Goal: Information Seeking & Learning: Learn about a topic

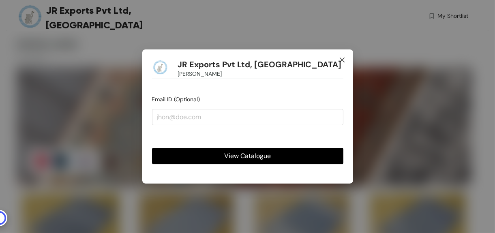
click at [343, 62] on icon "close" at bounding box center [342, 60] width 6 height 6
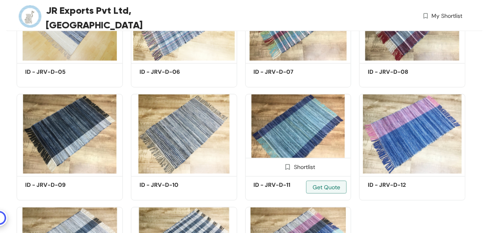
scroll to position [432, 0]
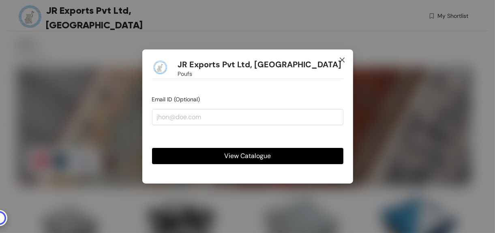
click at [342, 58] on icon "close" at bounding box center [342, 60] width 6 height 6
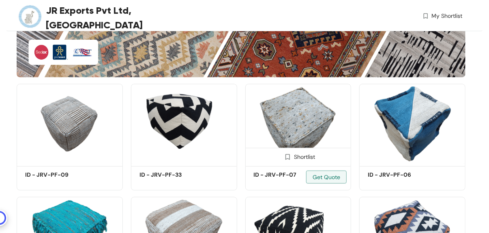
scroll to position [108, 0]
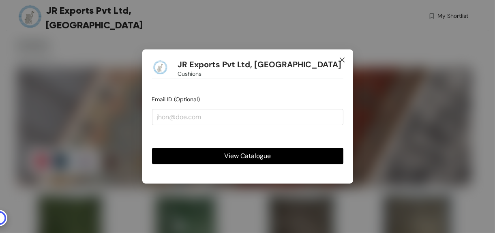
click at [347, 60] on span "Close" at bounding box center [342, 60] width 22 height 22
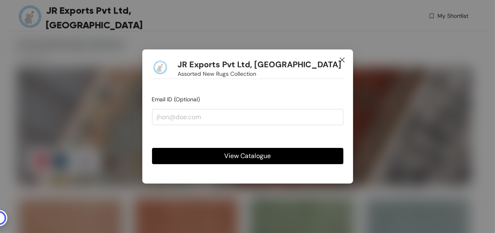
click at [343, 62] on icon "close" at bounding box center [342, 60] width 6 height 6
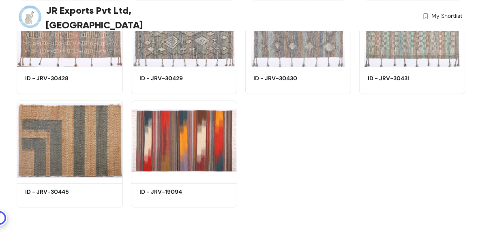
scroll to position [3269, 0]
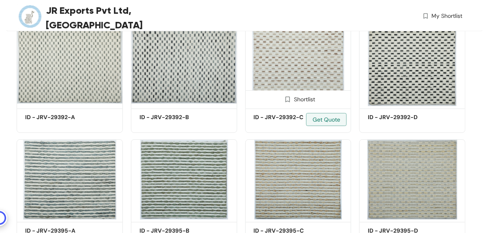
scroll to position [4117, 0]
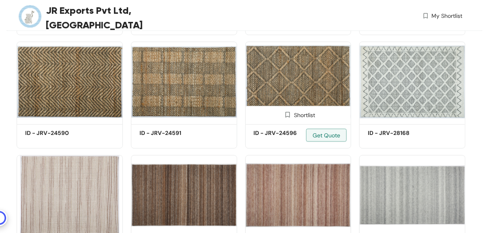
click at [286, 90] on img at bounding box center [298, 82] width 106 height 80
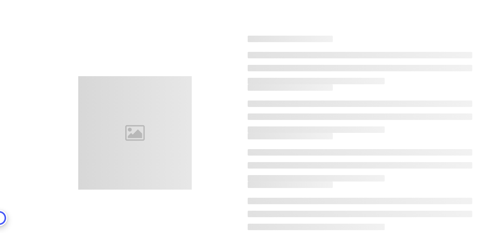
click at [286, 90] on h3 at bounding box center [291, 87] width 86 height 6
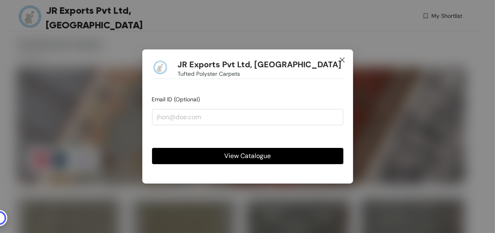
click at [344, 61] on icon "close" at bounding box center [342, 60] width 6 height 6
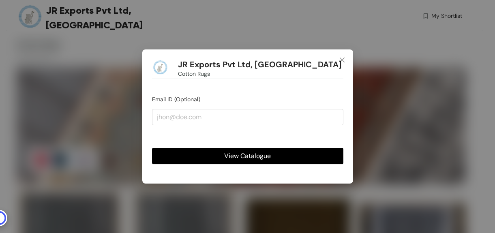
click at [344, 62] on icon "close" at bounding box center [342, 60] width 6 height 6
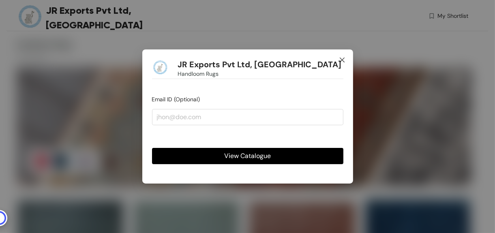
drag, startPoint x: 343, startPoint y: 56, endPoint x: 347, endPoint y: 53, distance: 5.5
click at [344, 56] on span "Close" at bounding box center [342, 60] width 22 height 22
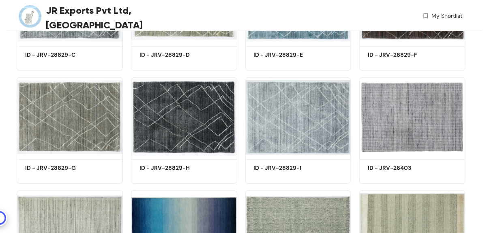
scroll to position [432, 0]
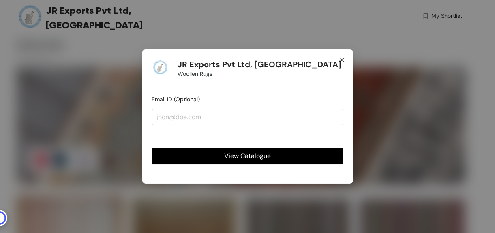
click at [342, 62] on icon "close" at bounding box center [342, 60] width 6 height 6
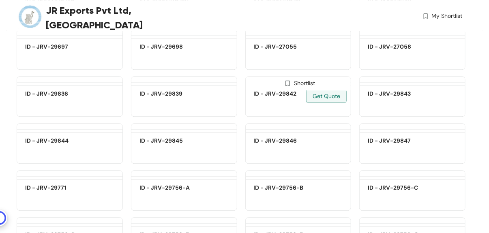
scroll to position [3109, 0]
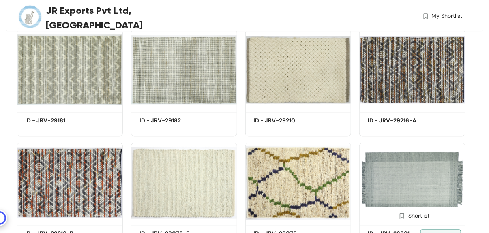
click at [428, 197] on img at bounding box center [412, 183] width 106 height 80
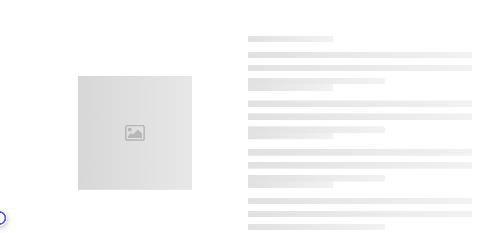
click at [428, 197] on div at bounding box center [360, 206] width 225 height 49
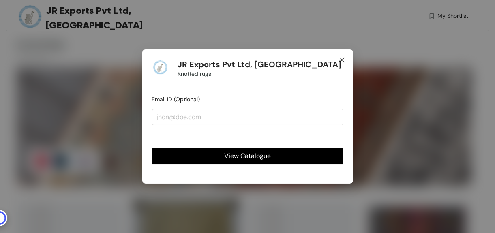
click at [343, 63] on icon "close" at bounding box center [342, 60] width 6 height 6
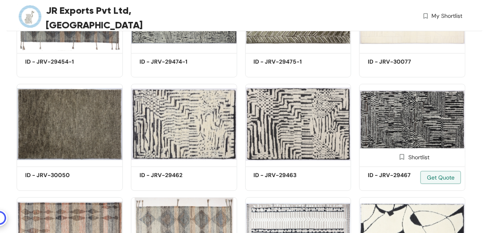
scroll to position [2596, 0]
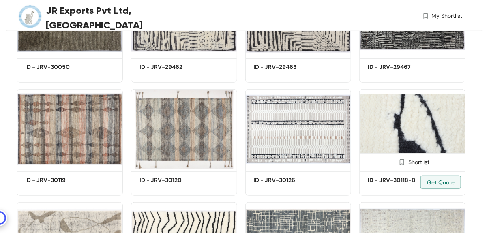
click at [395, 139] on img at bounding box center [412, 129] width 106 height 80
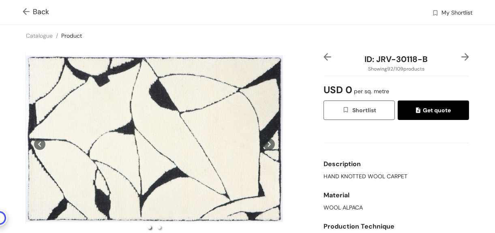
click at [23, 12] on img at bounding box center [28, 12] width 10 height 9
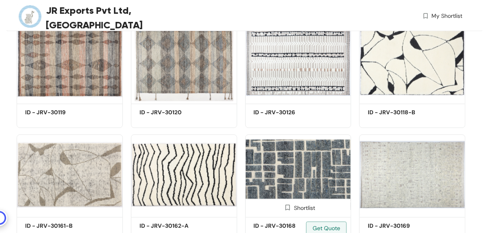
scroll to position [2772, 0]
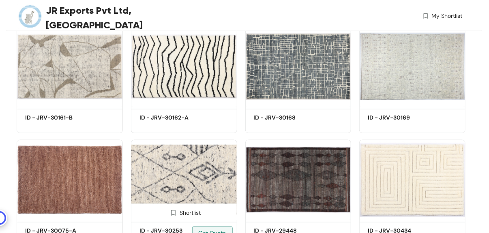
click at [206, 174] on img at bounding box center [184, 180] width 106 height 80
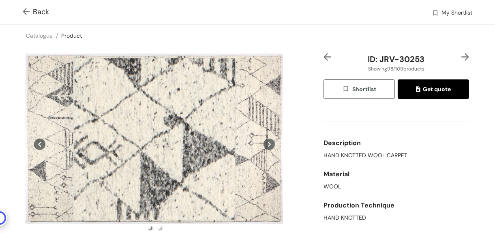
click at [155, 139] on div at bounding box center [154, 139] width 162 height 162
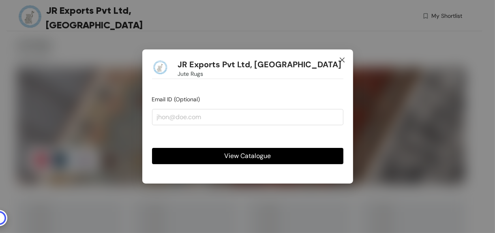
click at [348, 59] on span "Close" at bounding box center [342, 60] width 22 height 22
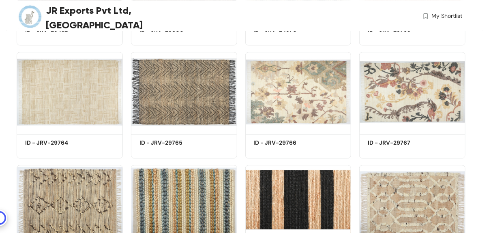
scroll to position [4668, 0]
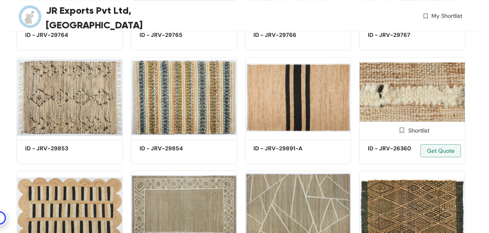
click at [404, 113] on img at bounding box center [412, 97] width 106 height 80
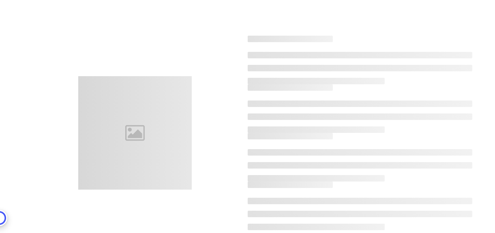
click at [404, 113] on ul at bounding box center [360, 117] width 225 height 32
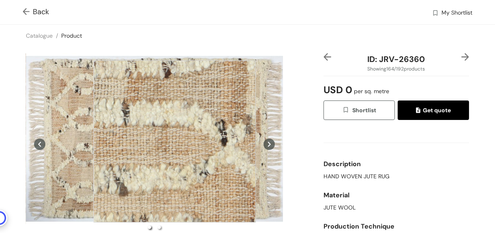
click at [204, 226] on ul at bounding box center [154, 227] width 257 height 9
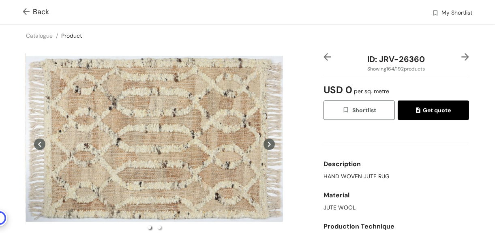
click at [26, 12] on img at bounding box center [28, 12] width 10 height 9
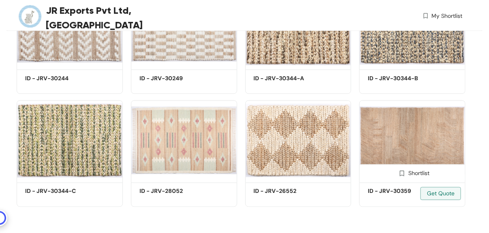
scroll to position [5425, 0]
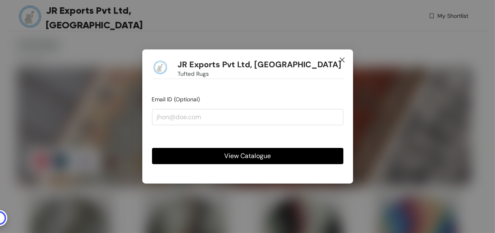
click at [346, 61] on span "Close" at bounding box center [342, 60] width 22 height 22
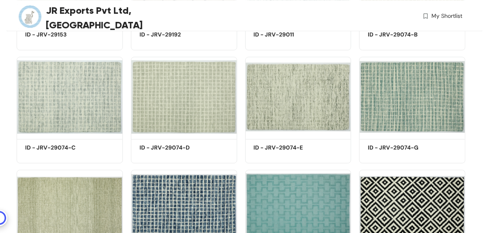
scroll to position [820, 0]
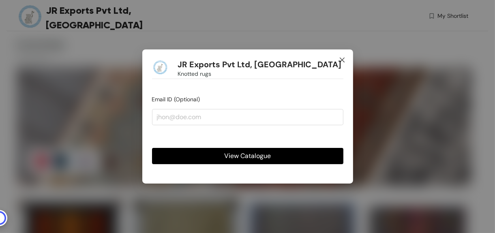
click at [343, 61] on icon "close" at bounding box center [342, 60] width 6 height 6
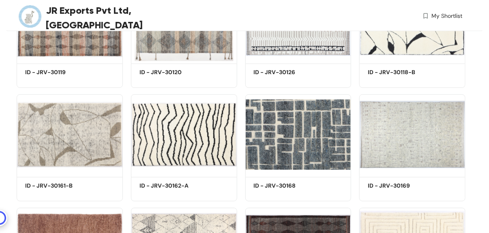
scroll to position [2812, 0]
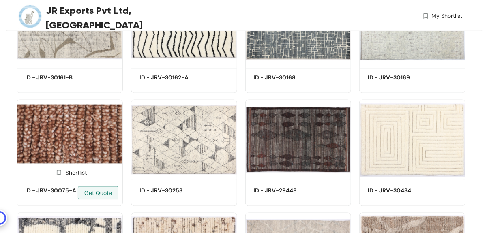
click at [44, 135] on img at bounding box center [70, 140] width 106 height 80
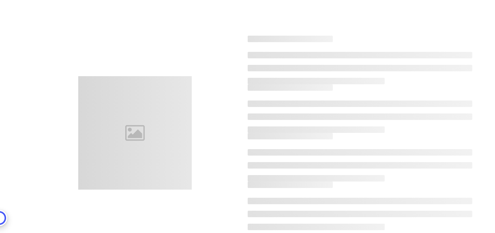
click at [45, 135] on div at bounding box center [135, 133] width 225 height 114
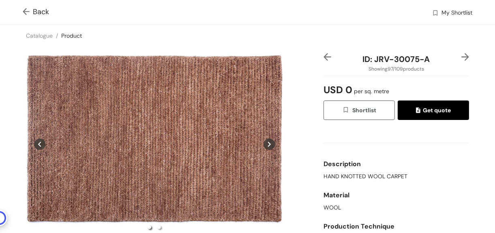
click at [26, 10] on img at bounding box center [28, 12] width 10 height 9
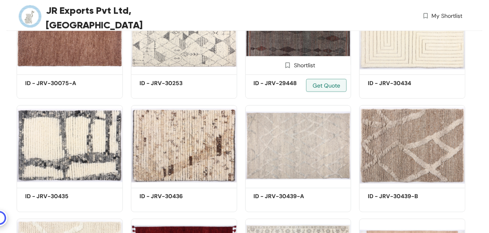
scroll to position [2921, 0]
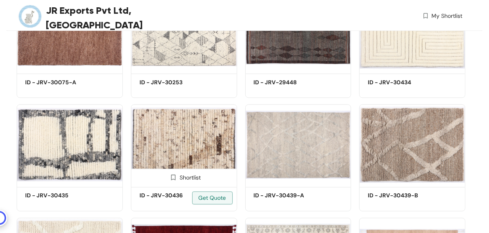
click at [212, 159] on img at bounding box center [184, 145] width 106 height 80
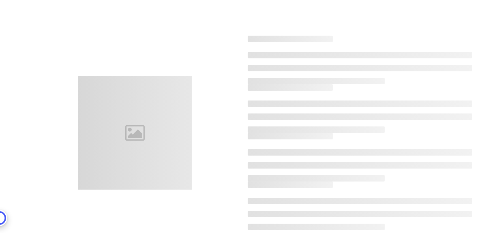
click at [212, 159] on div at bounding box center [135, 133] width 225 height 114
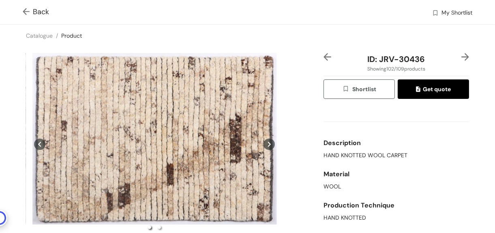
click at [26, 12] on img at bounding box center [28, 12] width 10 height 9
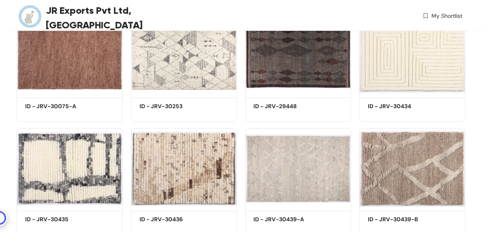
scroll to position [2921, 0]
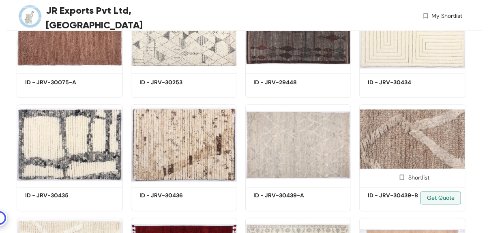
click at [447, 143] on img at bounding box center [412, 145] width 106 height 80
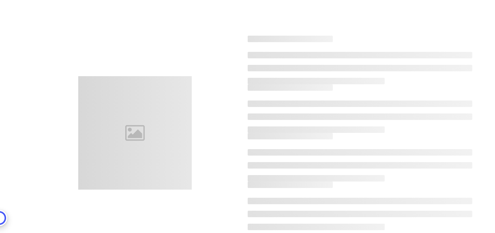
click at [447, 143] on div at bounding box center [360, 157] width 225 height 49
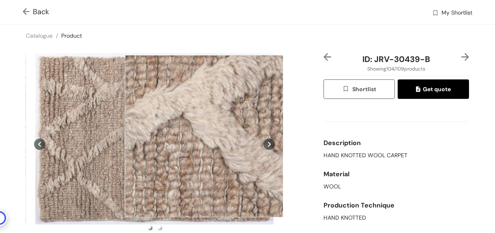
click at [206, 136] on div at bounding box center [206, 136] width 162 height 162
click at [206, 137] on div at bounding box center [206, 137] width 162 height 162
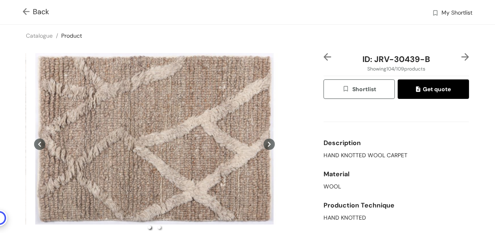
click at [28, 9] on img at bounding box center [28, 12] width 10 height 9
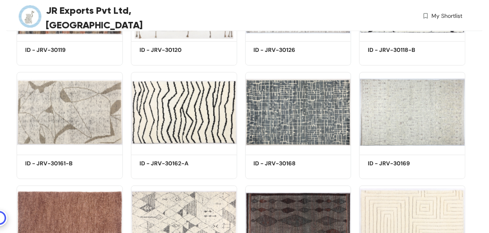
scroll to position [2723, 0]
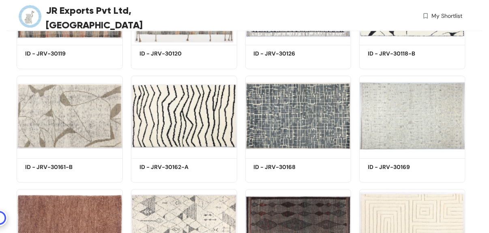
click at [220, 11] on div "JR Exports Pvt Ltd, [GEOGRAPHIC_DATA]" at bounding box center [128, 17] width 223 height 35
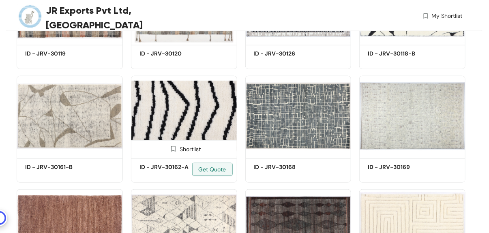
click at [202, 118] on img at bounding box center [184, 116] width 106 height 80
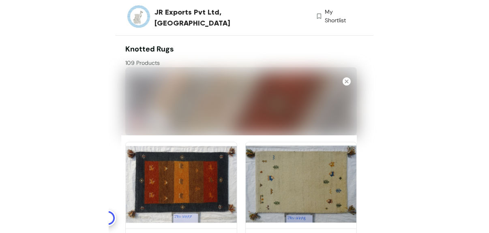
scroll to position [2723, 0]
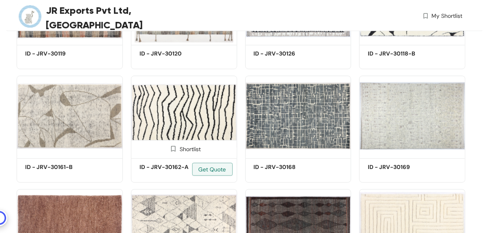
click at [169, 111] on img at bounding box center [184, 116] width 106 height 80
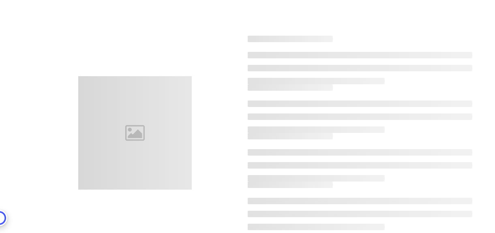
click at [170, 111] on div at bounding box center [135, 133] width 114 height 114
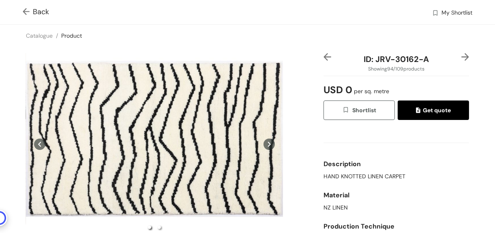
click at [24, 15] on img at bounding box center [28, 12] width 10 height 9
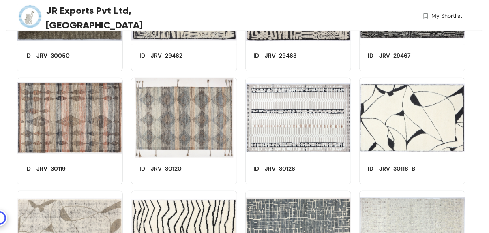
scroll to position [2723, 0]
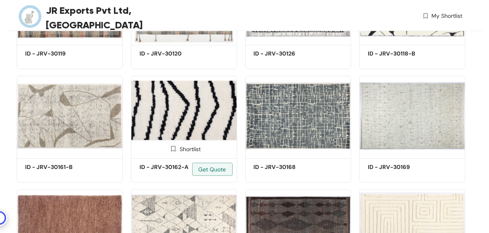
click at [174, 170] on h5 "ID - JRV-30162-A" at bounding box center [174, 167] width 69 height 9
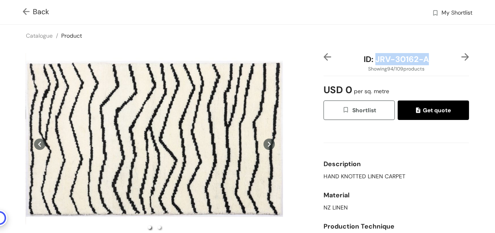
drag, startPoint x: 372, startPoint y: 62, endPoint x: 423, endPoint y: 62, distance: 51.9
click at [423, 62] on span "ID: JRV-30162-A" at bounding box center [396, 59] width 65 height 11
copy span "JRV-30162-A"
click at [31, 10] on img at bounding box center [28, 12] width 10 height 9
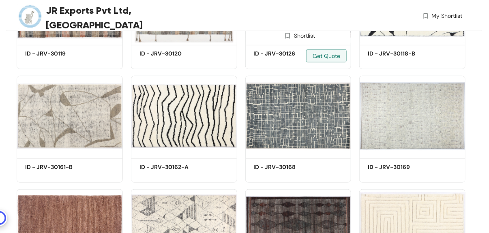
scroll to position [2436, 0]
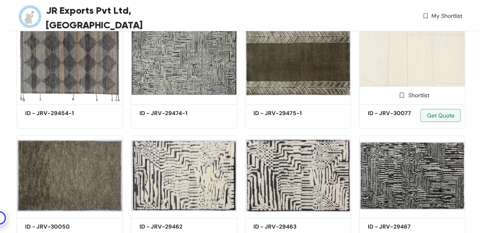
click at [449, 77] on img at bounding box center [412, 62] width 106 height 80
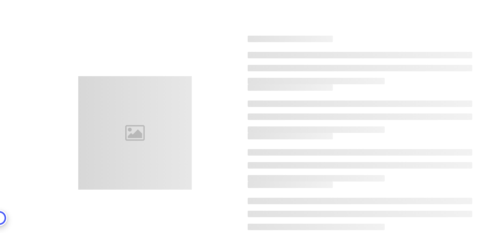
click at [449, 77] on ul at bounding box center [360, 68] width 225 height 32
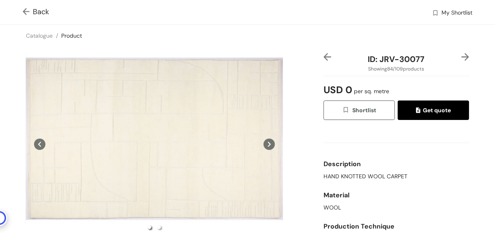
click at [23, 13] on img at bounding box center [28, 12] width 10 height 9
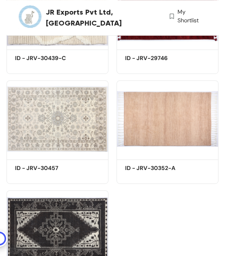
scroll to position [5954, 0]
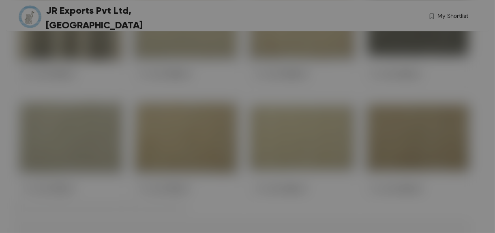
scroll to position [2272, 0]
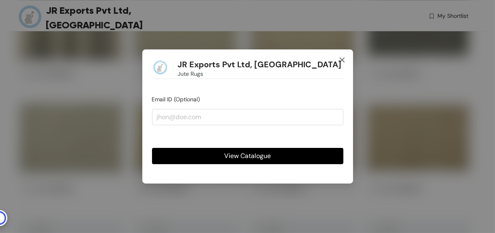
click at [344, 61] on icon "close" at bounding box center [342, 60] width 5 height 5
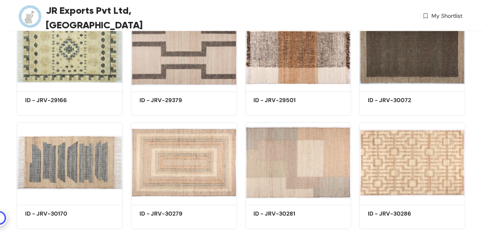
scroll to position [5171, 0]
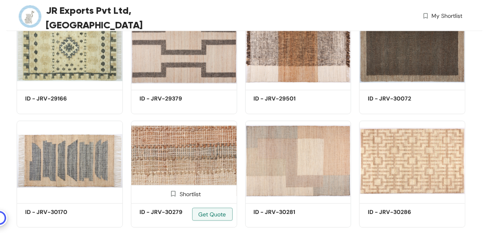
click at [210, 161] on img at bounding box center [184, 161] width 106 height 80
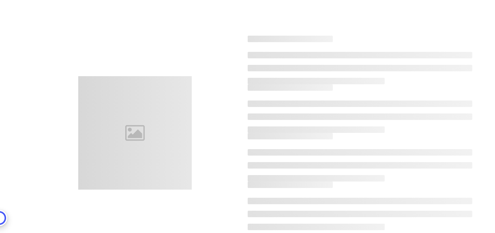
click at [210, 161] on div at bounding box center [135, 133] width 225 height 114
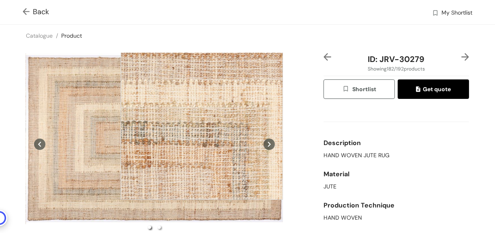
click at [202, 119] on div at bounding box center [202, 119] width 162 height 162
click at [203, 119] on div at bounding box center [202, 119] width 162 height 162
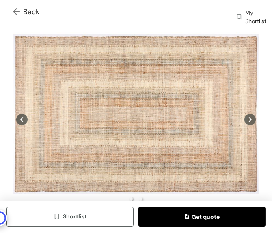
click at [24, 11] on span "Back" at bounding box center [26, 11] width 26 height 11
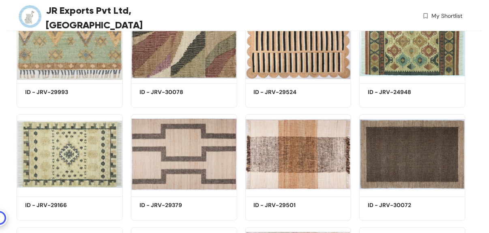
scroll to position [5173, 0]
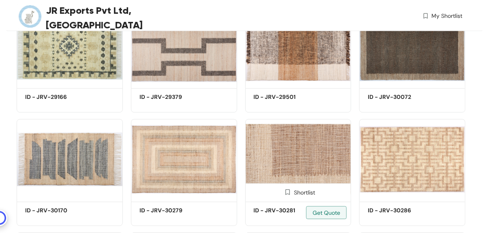
click at [279, 165] on img at bounding box center [298, 159] width 106 height 80
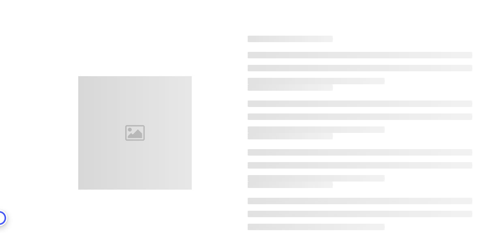
click at [279, 165] on li at bounding box center [360, 165] width 225 height 6
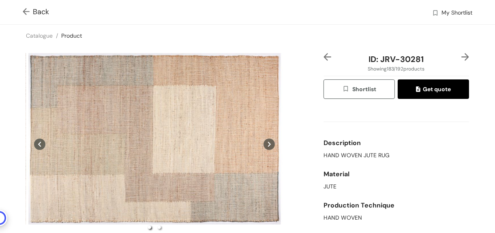
click at [23, 11] on img at bounding box center [28, 12] width 10 height 9
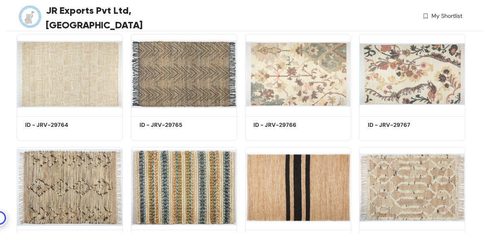
scroll to position [5173, 0]
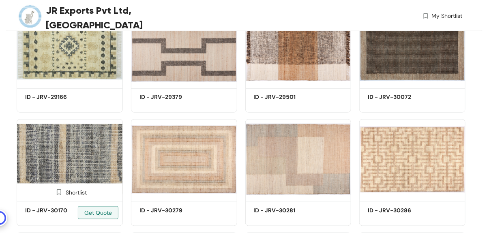
click at [84, 172] on img at bounding box center [70, 159] width 106 height 80
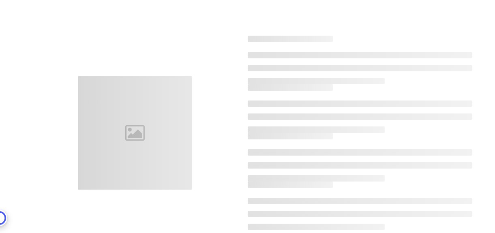
click at [84, 172] on div at bounding box center [135, 133] width 114 height 114
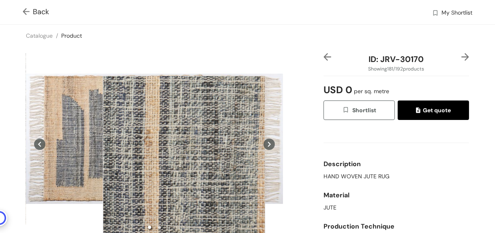
click at [184, 157] on div at bounding box center [184, 157] width 162 height 162
click at [185, 157] on div at bounding box center [184, 157] width 162 height 162
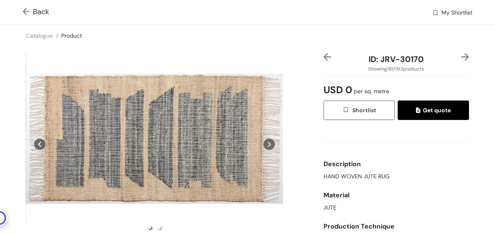
click at [27, 12] on img at bounding box center [28, 12] width 10 height 9
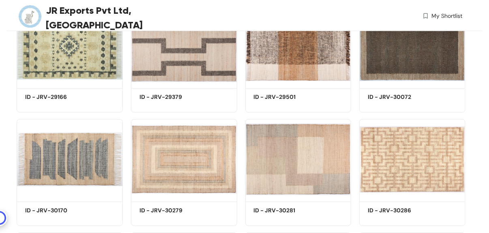
scroll to position [5425, 0]
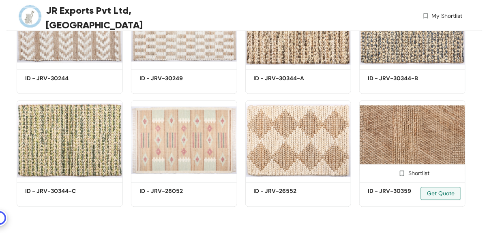
click at [413, 150] on img at bounding box center [412, 141] width 106 height 80
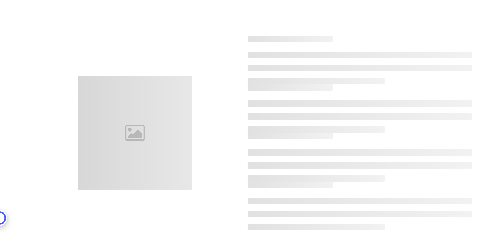
click at [413, 150] on li at bounding box center [360, 152] width 225 height 6
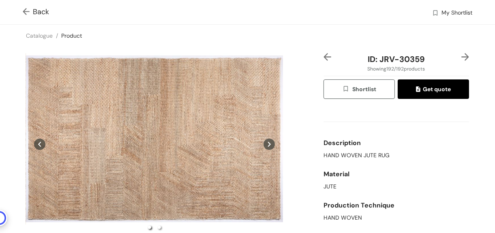
click at [27, 11] on img at bounding box center [28, 12] width 10 height 9
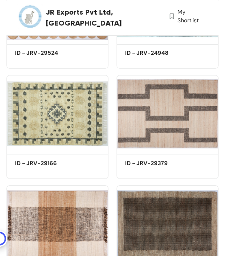
scroll to position [9625, 0]
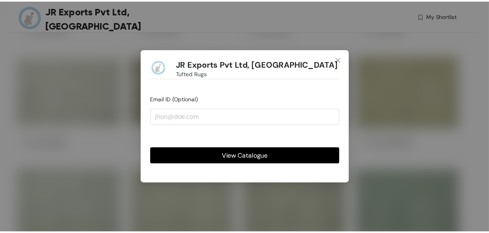
scroll to position [820, 0]
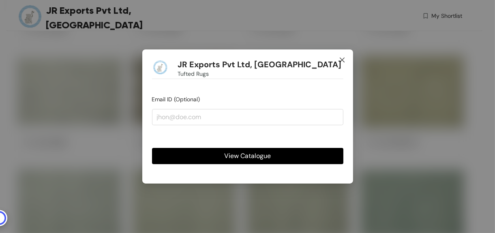
click at [340, 59] on icon "close" at bounding box center [342, 60] width 6 height 6
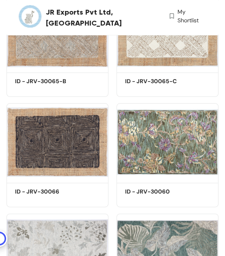
scroll to position [3312, 0]
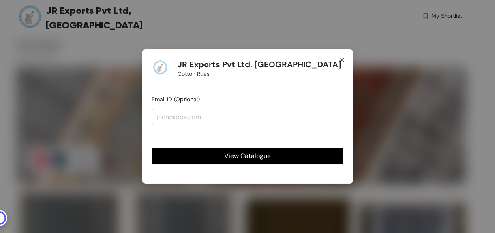
click at [342, 60] on icon "close" at bounding box center [342, 60] width 5 height 5
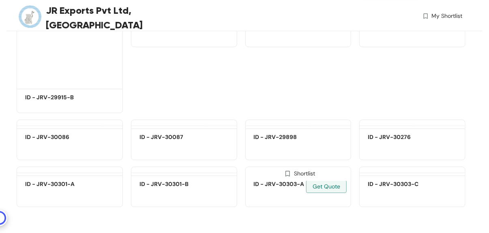
scroll to position [5879, 0]
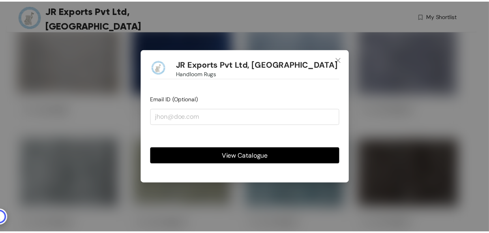
scroll to position [399, 0]
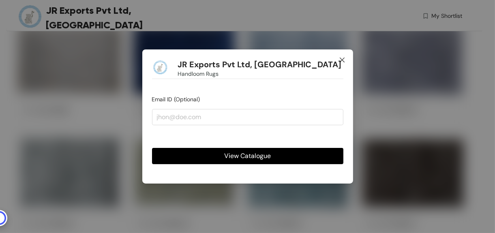
click at [344, 61] on icon "close" at bounding box center [342, 60] width 6 height 6
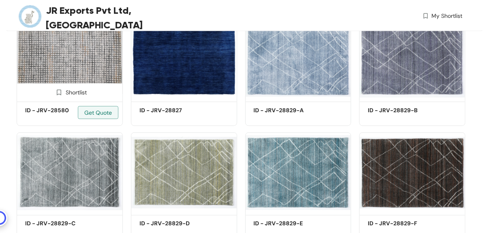
click at [73, 74] on img at bounding box center [70, 59] width 106 height 80
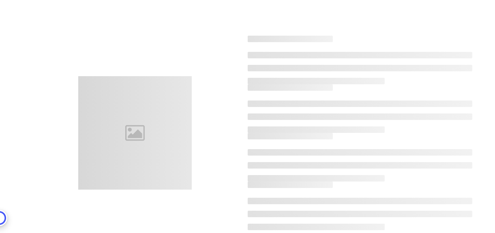
click at [73, 74] on div at bounding box center [247, 127] width 473 height 233
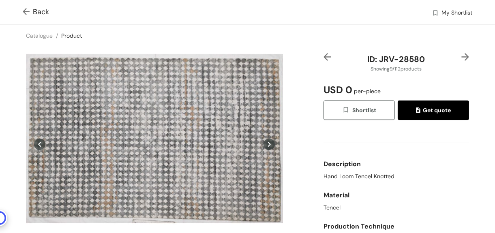
click at [22, 12] on div "Back My Shortlist" at bounding box center [247, 12] width 495 height 24
drag, startPoint x: 22, startPoint y: 12, endPoint x: 85, endPoint y: 30, distance: 65.5
click at [85, 30] on div "Catalogue / Product /" at bounding box center [247, 36] width 495 height 22
click at [26, 11] on img at bounding box center [28, 12] width 10 height 9
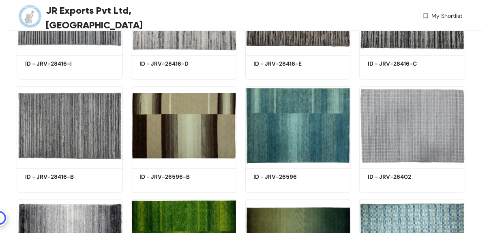
scroll to position [2238, 0]
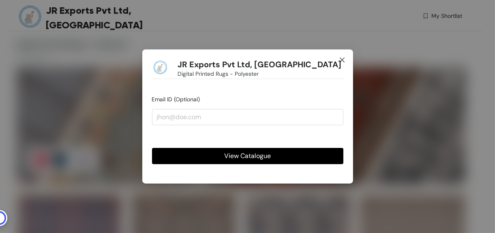
click at [342, 60] on icon "close" at bounding box center [342, 60] width 5 height 5
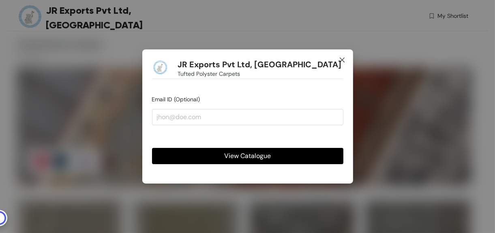
click at [344, 60] on icon "close" at bounding box center [342, 60] width 6 height 6
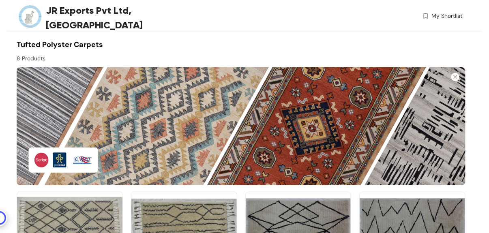
scroll to position [108, 0]
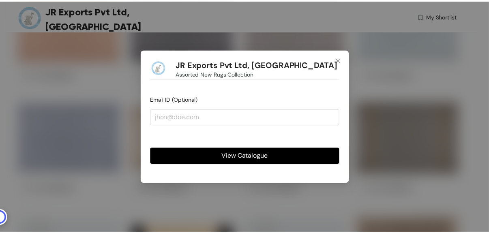
scroll to position [2248, 0]
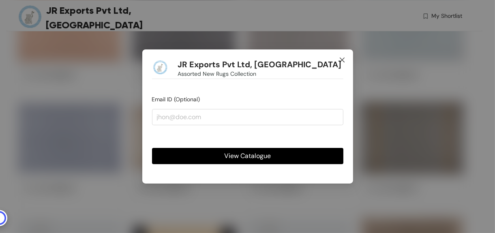
click at [342, 61] on icon "close" at bounding box center [342, 60] width 6 height 6
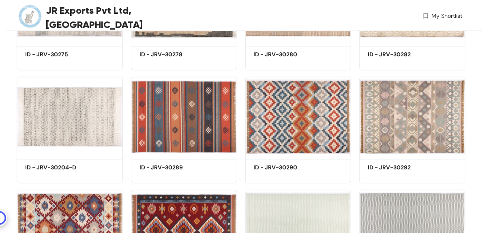
scroll to position [1707, 0]
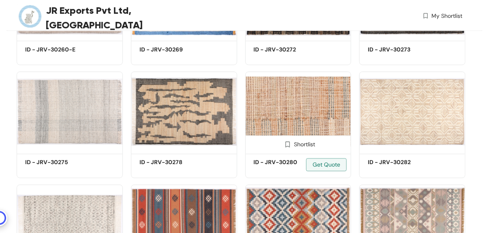
click at [290, 112] on img at bounding box center [298, 112] width 106 height 80
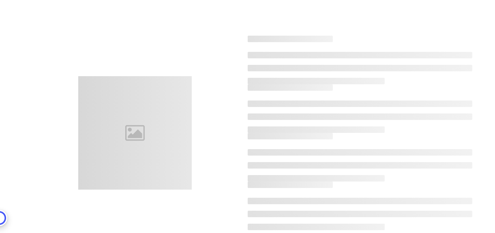
click at [290, 112] on ul at bounding box center [360, 117] width 225 height 32
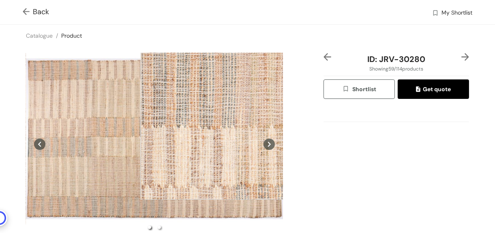
click at [222, 119] on div at bounding box center [222, 119] width 162 height 162
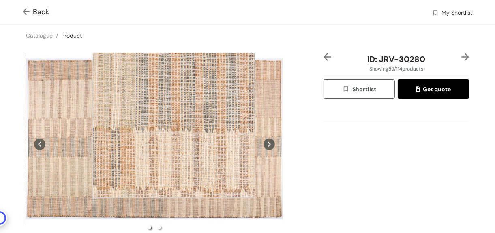
click at [174, 117] on div at bounding box center [174, 117] width 162 height 162
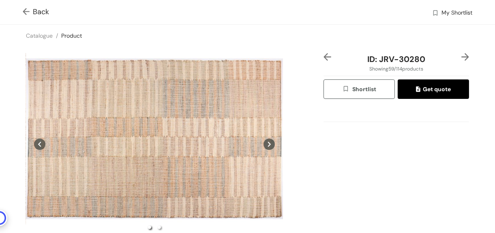
click at [25, 11] on img at bounding box center [28, 12] width 10 height 9
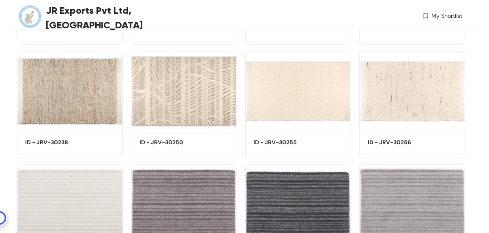
scroll to position [1382, 0]
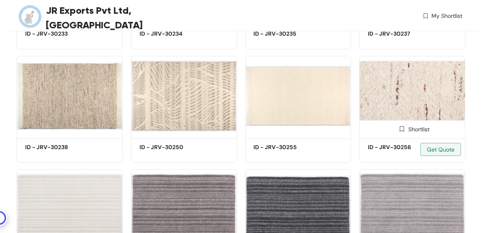
click at [421, 118] on img at bounding box center [412, 96] width 106 height 80
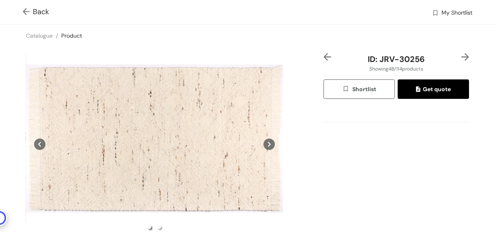
click at [27, 11] on img at bounding box center [28, 12] width 10 height 9
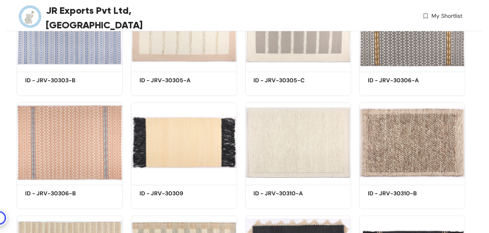
scroll to position [2464, 0]
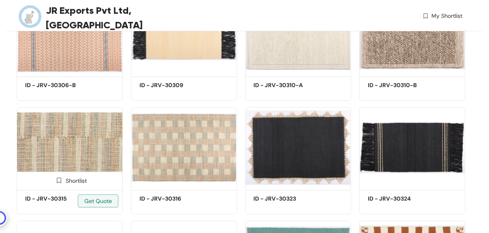
click at [78, 129] on img at bounding box center [70, 147] width 106 height 80
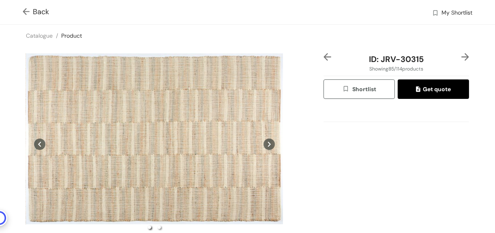
click at [29, 13] on img at bounding box center [28, 12] width 10 height 9
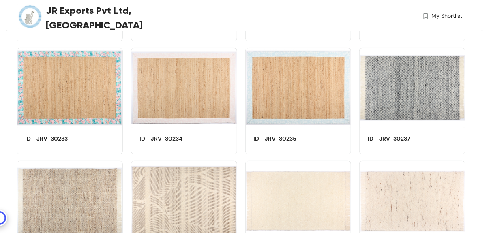
scroll to position [1274, 0]
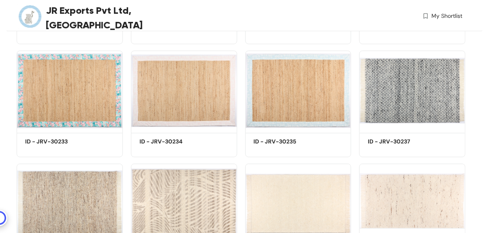
click at [420, 217] on img at bounding box center [412, 204] width 106 height 80
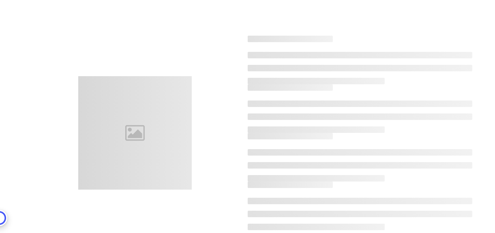
click at [420, 217] on ul at bounding box center [360, 214] width 225 height 32
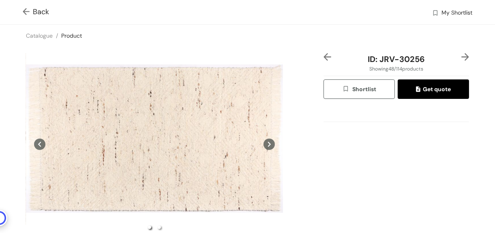
click at [26, 12] on img at bounding box center [28, 12] width 10 height 9
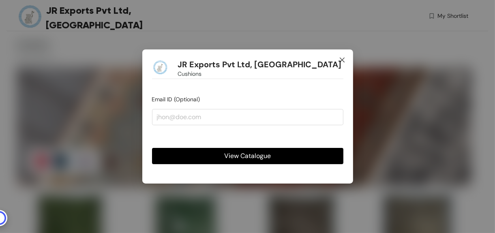
click at [343, 61] on icon "close" at bounding box center [342, 60] width 6 height 6
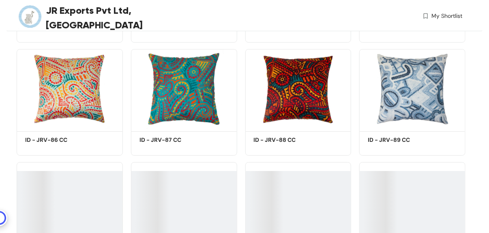
scroll to position [1647, 0]
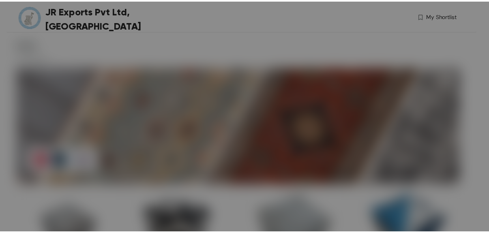
scroll to position [108, 0]
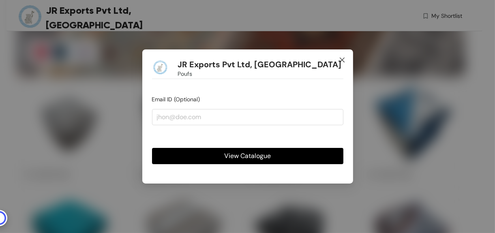
click at [343, 59] on icon "close" at bounding box center [342, 60] width 5 height 5
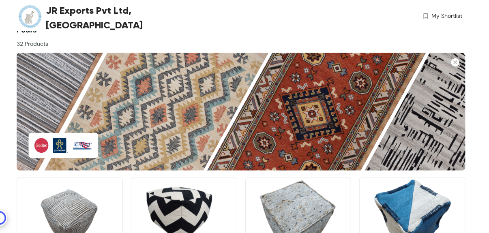
scroll to position [0, 0]
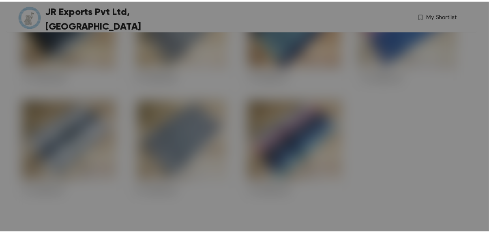
scroll to position [432, 0]
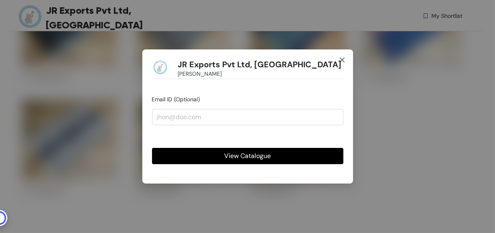
click at [342, 61] on icon "close" at bounding box center [342, 60] width 5 height 5
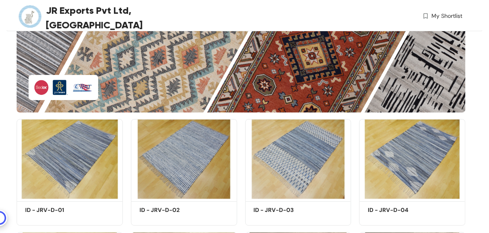
scroll to position [0, 0]
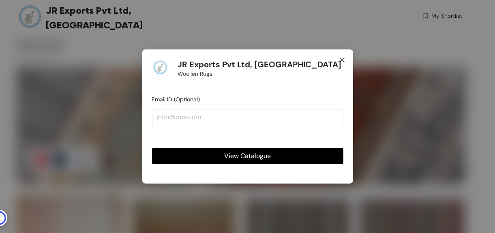
click at [344, 59] on icon "close" at bounding box center [342, 60] width 6 height 6
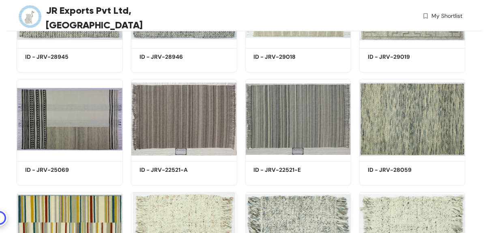
scroll to position [2488, 0]
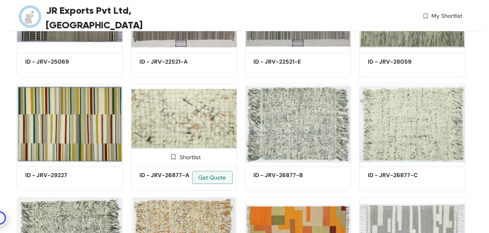
click at [193, 135] on img at bounding box center [184, 124] width 106 height 80
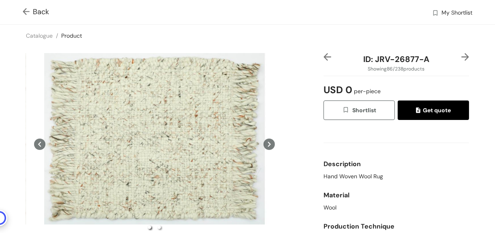
click at [24, 11] on img at bounding box center [28, 12] width 10 height 9
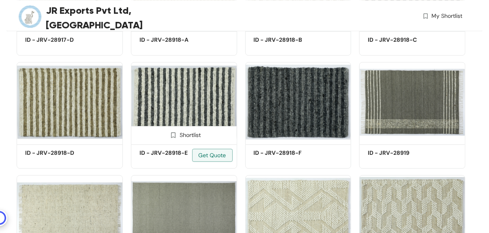
scroll to position [2488, 0]
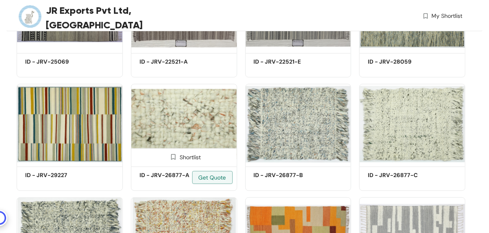
click at [176, 137] on img at bounding box center [184, 124] width 106 height 80
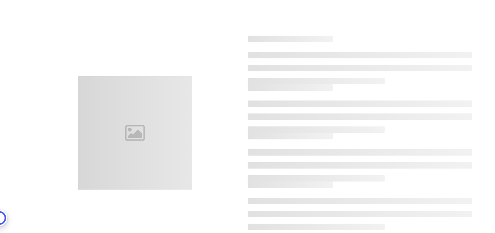
click at [176, 137] on div at bounding box center [135, 133] width 114 height 114
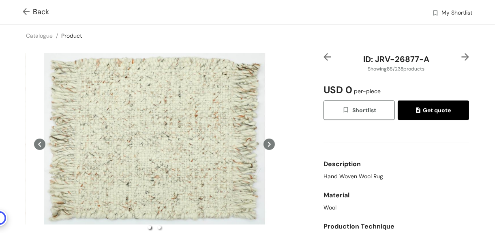
click at [24, 12] on img at bounding box center [28, 12] width 10 height 9
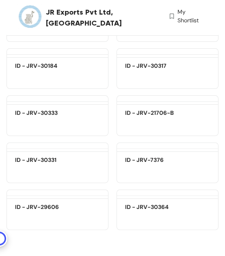
scroll to position [9605, 0]
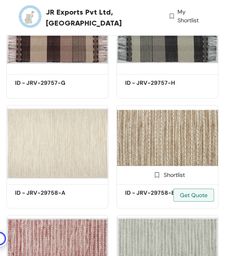
click at [168, 153] on img at bounding box center [167, 143] width 102 height 77
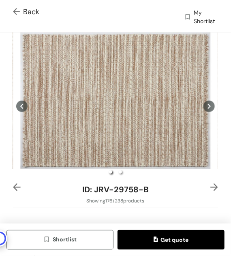
click at [15, 10] on img at bounding box center [18, 12] width 10 height 9
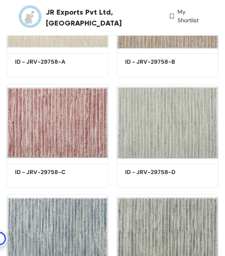
scroll to position [9616, 0]
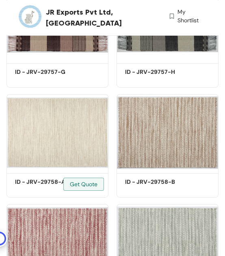
click at [103, 92] on div "Shortlist ID - JRV-29758-A Get Quote" at bounding box center [57, 143] width 110 height 110
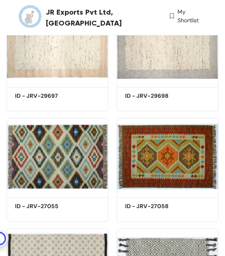
scroll to position [7932, 0]
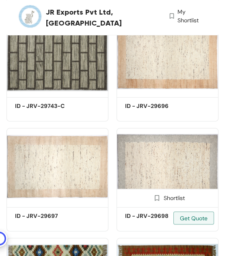
click at [120, 148] on img at bounding box center [167, 166] width 102 height 77
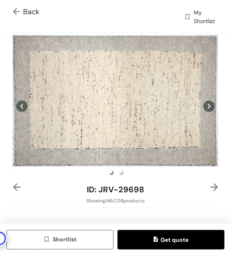
click at [216, 37] on div "ID: JRV-29698 Showing 146 / 238 products Shortlist Get quote Description HAND W…" at bounding box center [115, 186] width 234 height 309
click at [32, 28] on div "Back My Shortlist" at bounding box center [115, 16] width 231 height 32
click at [13, 10] on img at bounding box center [18, 12] width 10 height 9
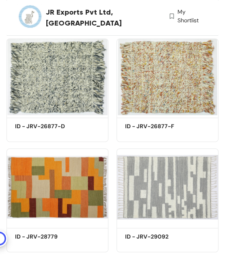
scroll to position [7943, 0]
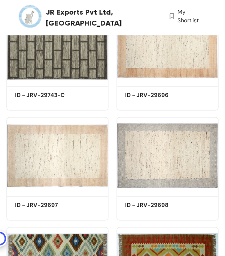
click at [151, 21] on div "JR Exports Pvt Ltd, [GEOGRAPHIC_DATA]" at bounding box center [92, 17] width 151 height 35
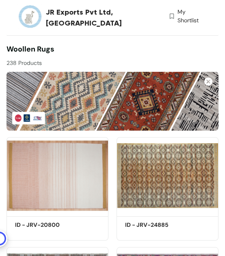
scroll to position [12998, 0]
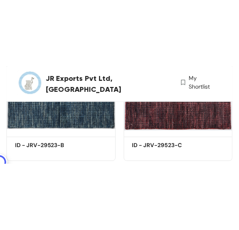
scroll to position [2232, 0]
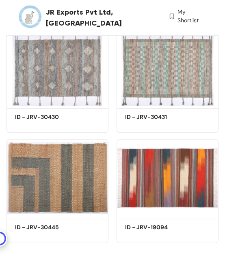
scroll to position [6174, 0]
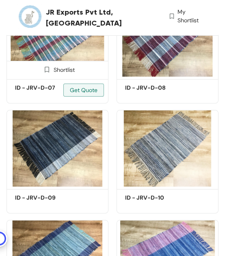
scroll to position [481, 0]
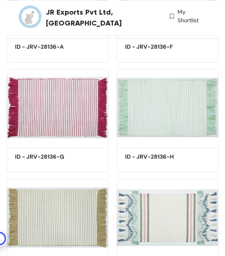
scroll to position [1492, 0]
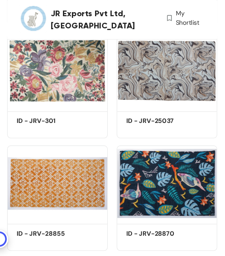
scroll to position [3348, 0]
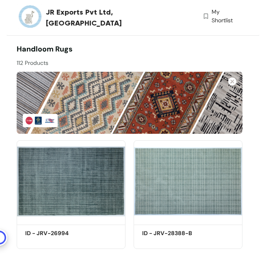
scroll to position [2231, 0]
